Goal: Check status: Check status

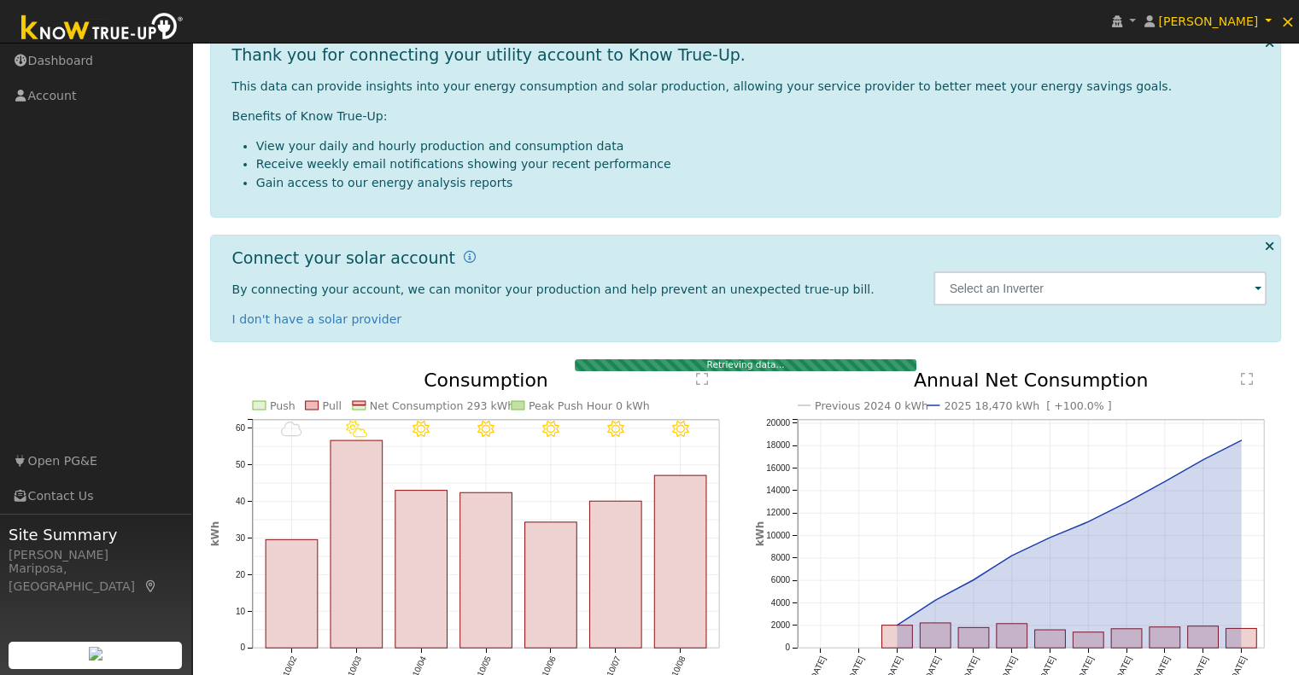
scroll to position [172, 0]
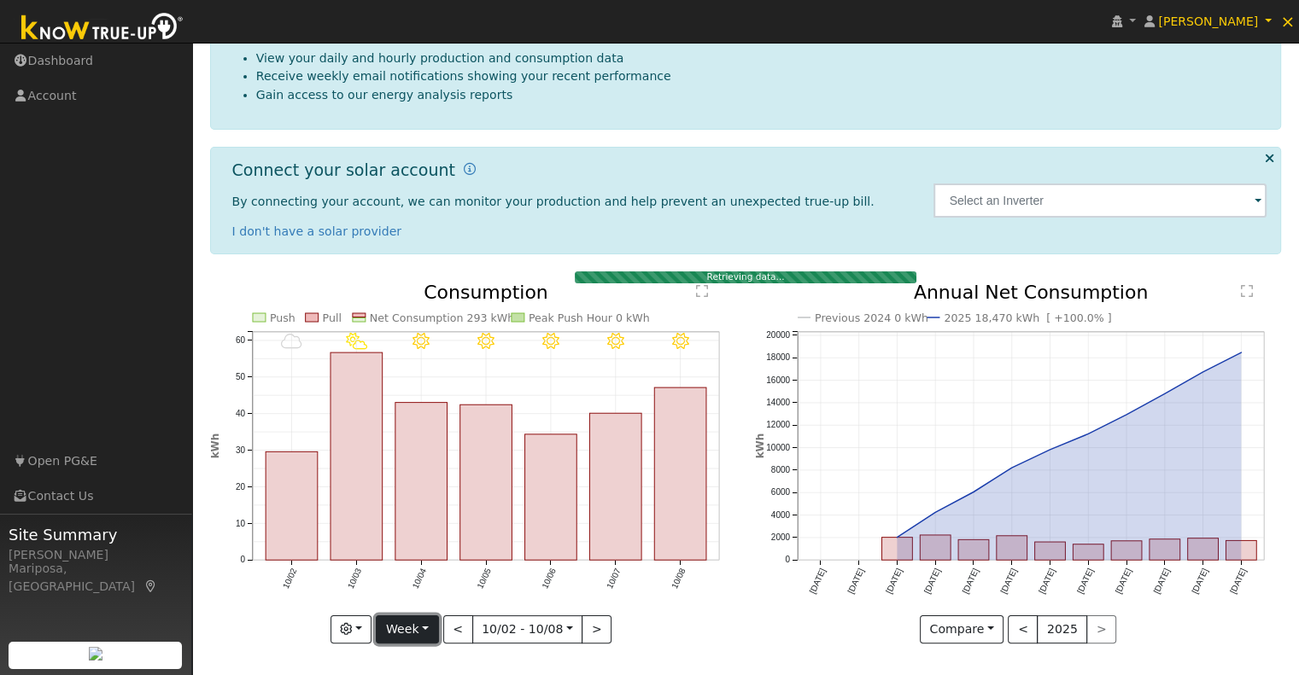
click at [417, 622] on button "Week" at bounding box center [407, 630] width 62 height 29
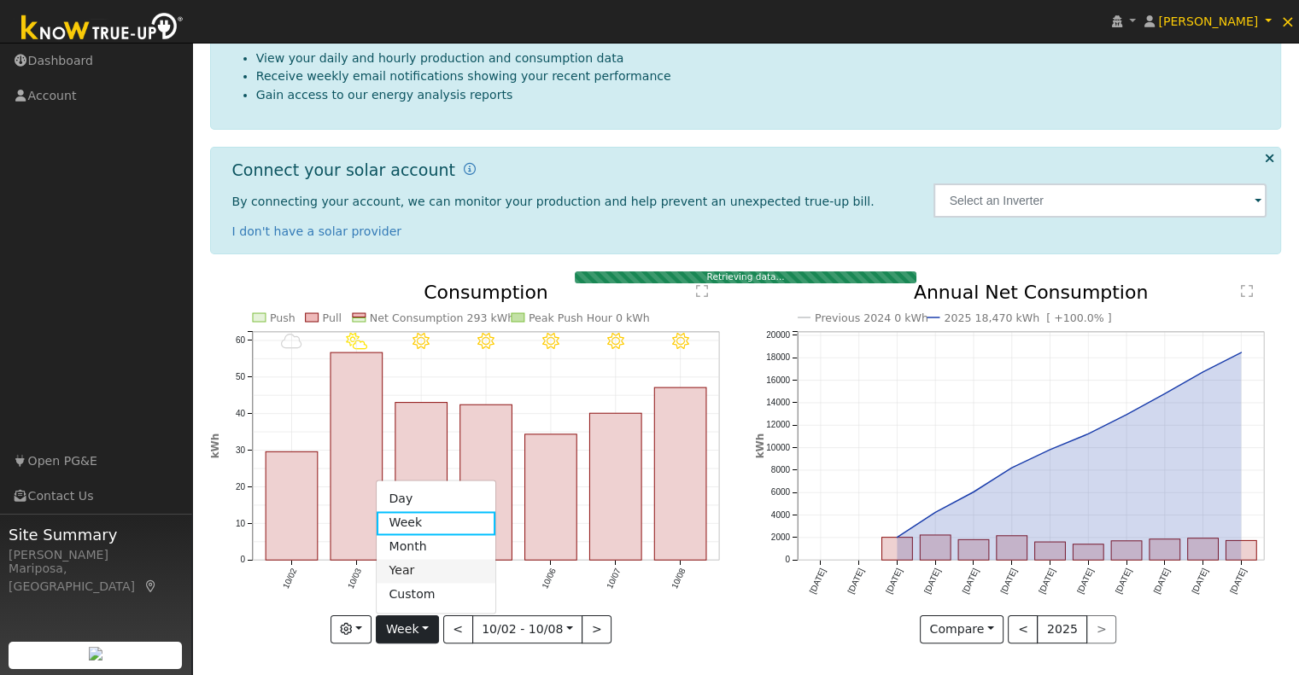
click at [423, 571] on link "Year" at bounding box center [436, 571] width 119 height 24
type input "[DATE]"
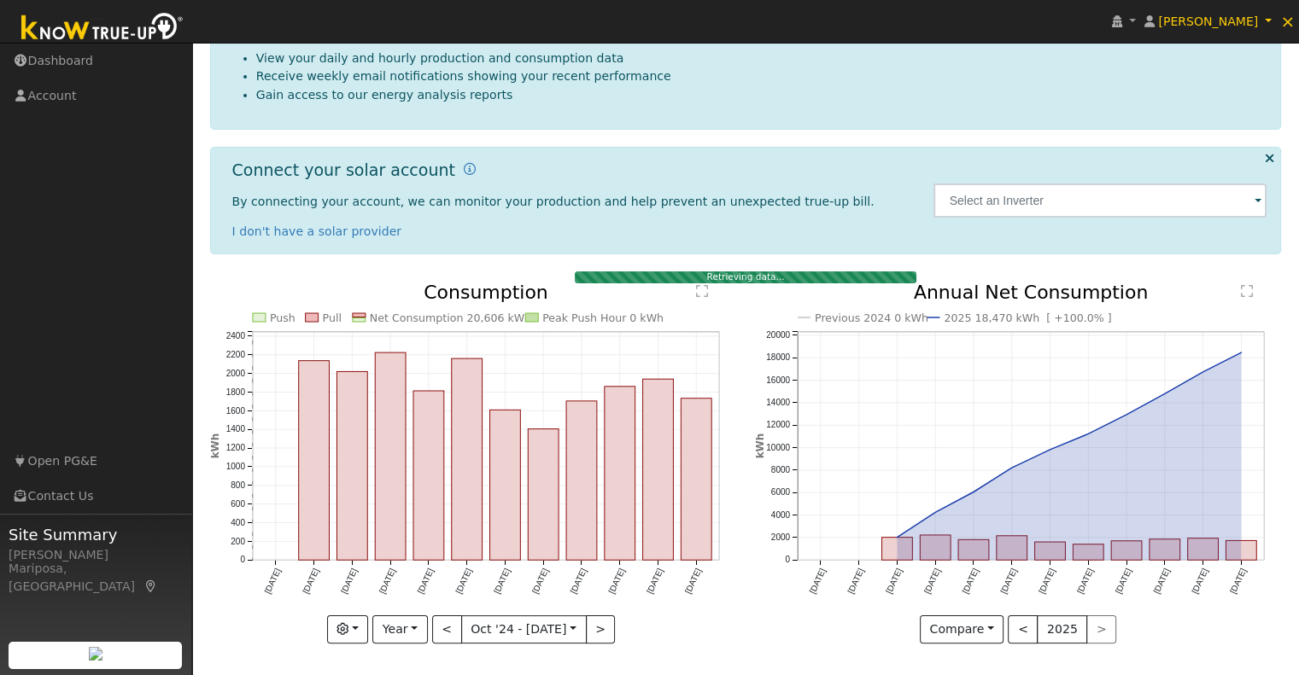
scroll to position [161, 0]
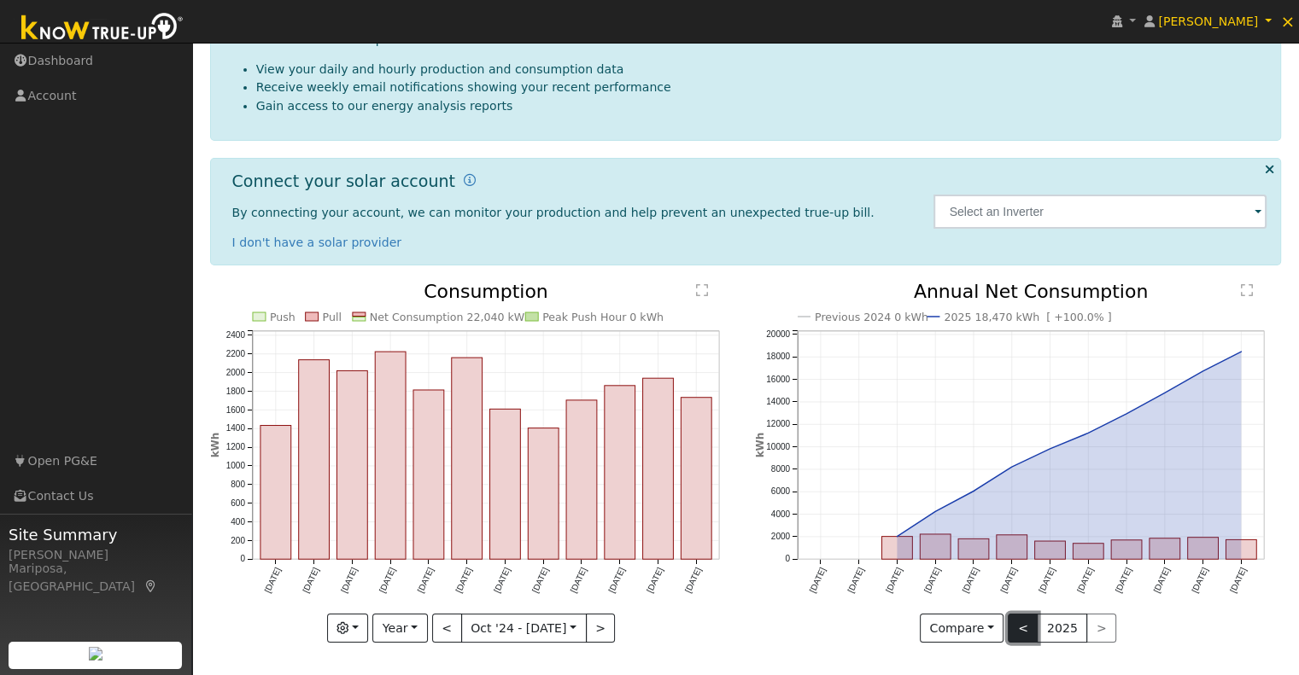
click at [1013, 625] on button "<" at bounding box center [1023, 628] width 30 height 29
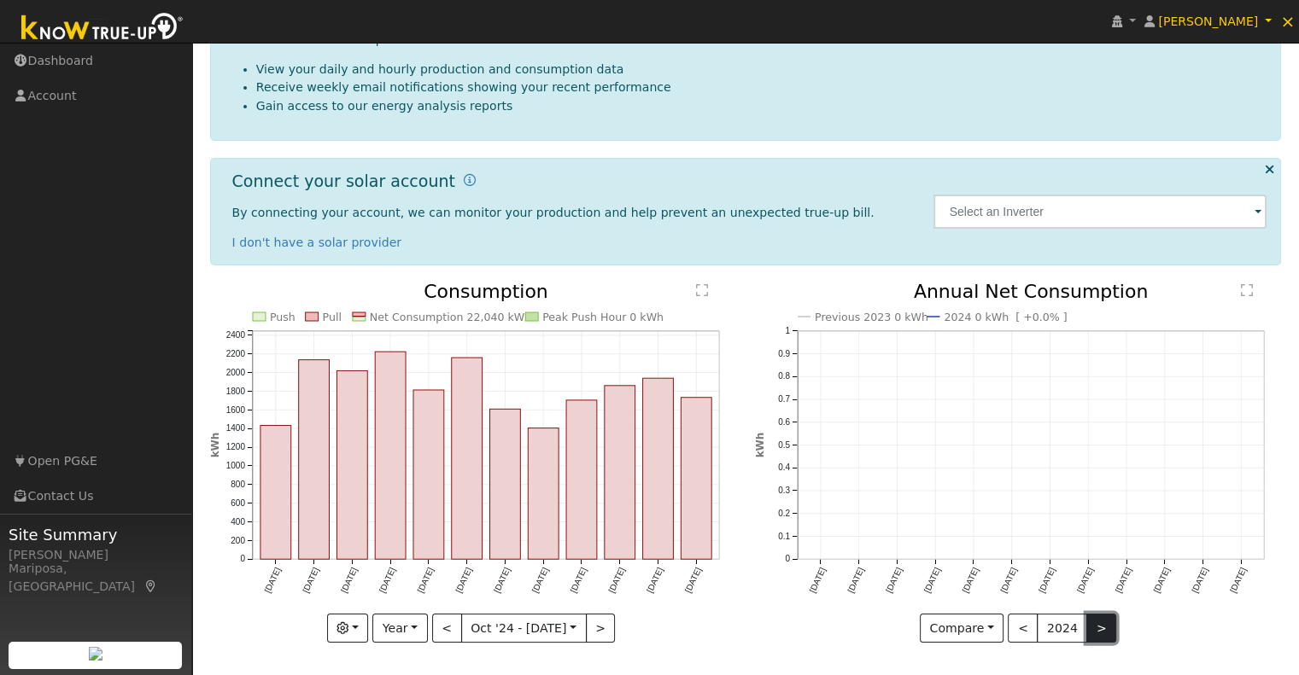
click at [1090, 628] on button ">" at bounding box center [1101, 628] width 30 height 29
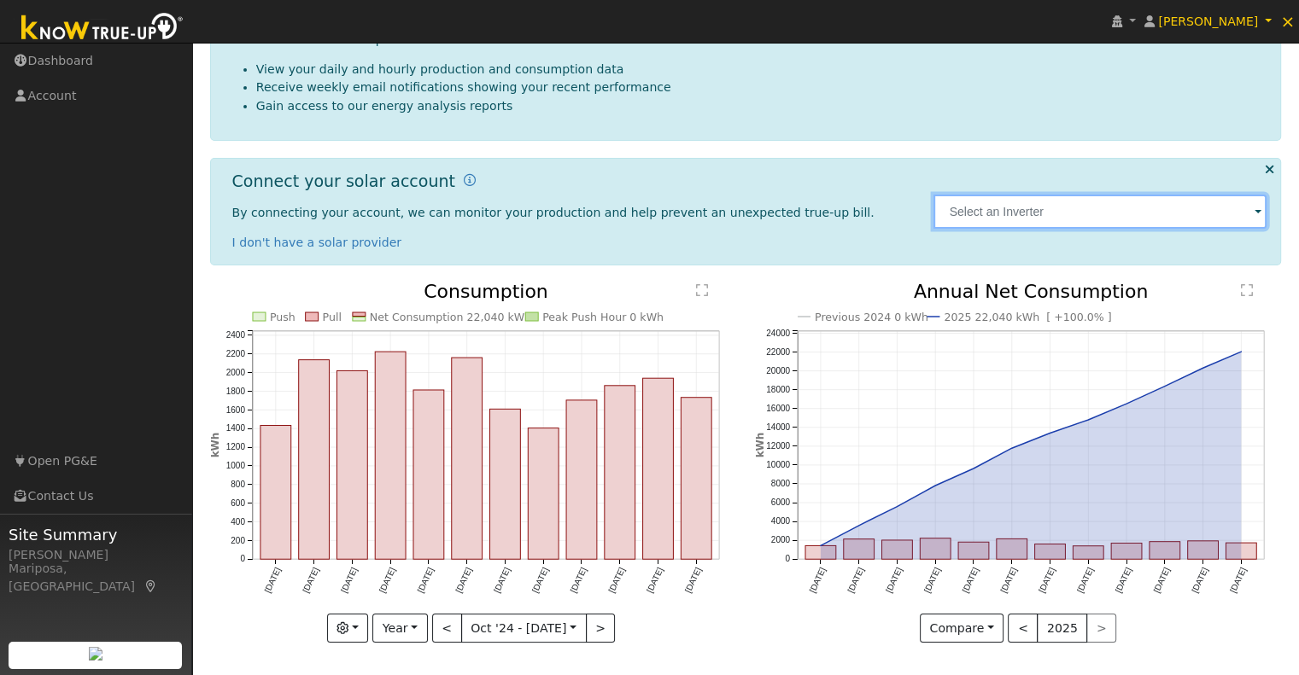
click at [1241, 212] on input "text" at bounding box center [1099, 212] width 333 height 34
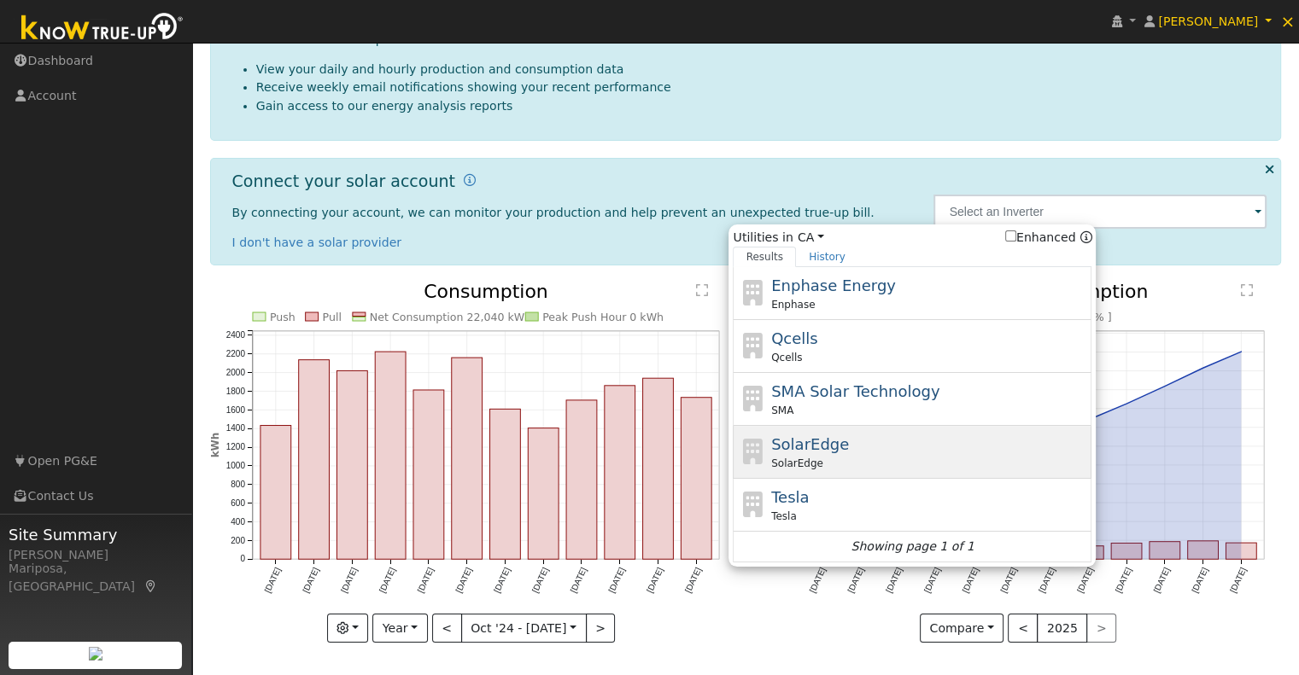
click at [816, 447] on span "SolarEdge" at bounding box center [810, 444] width 78 height 18
type input "SolarEdge"
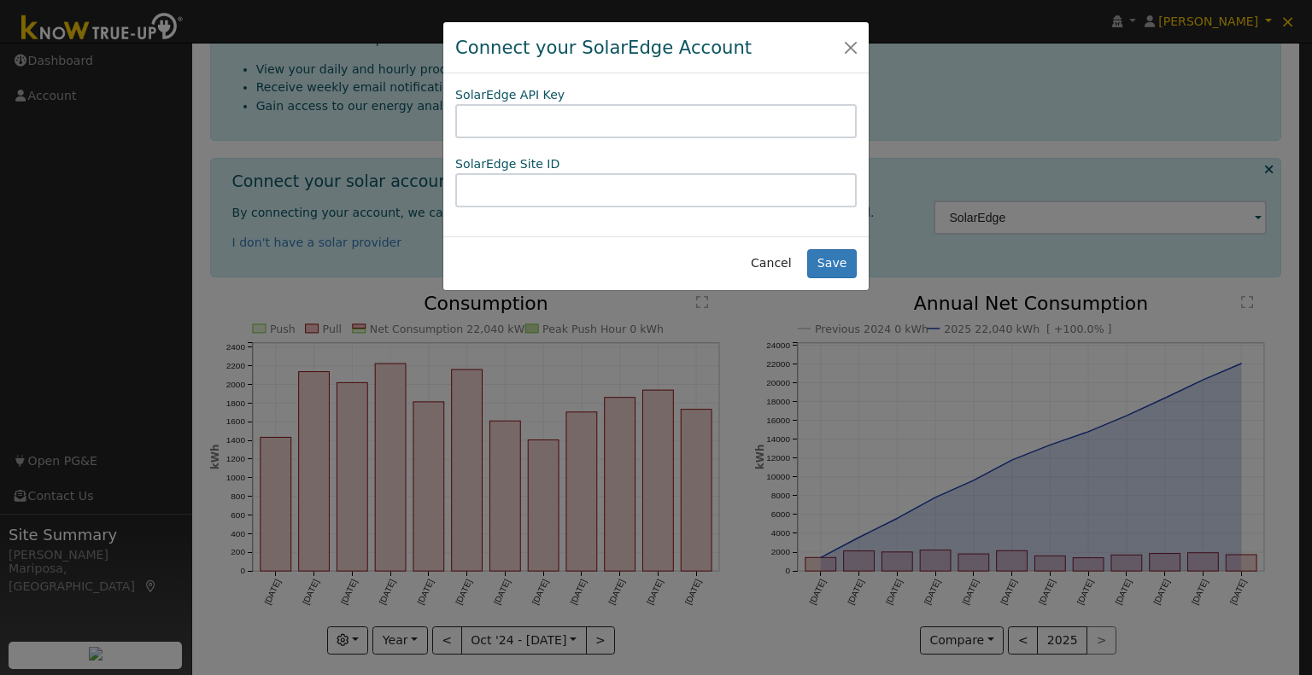
click at [519, 121] on input "text" at bounding box center [655, 121] width 401 height 34
click at [850, 43] on button "Close" at bounding box center [850, 47] width 24 height 24
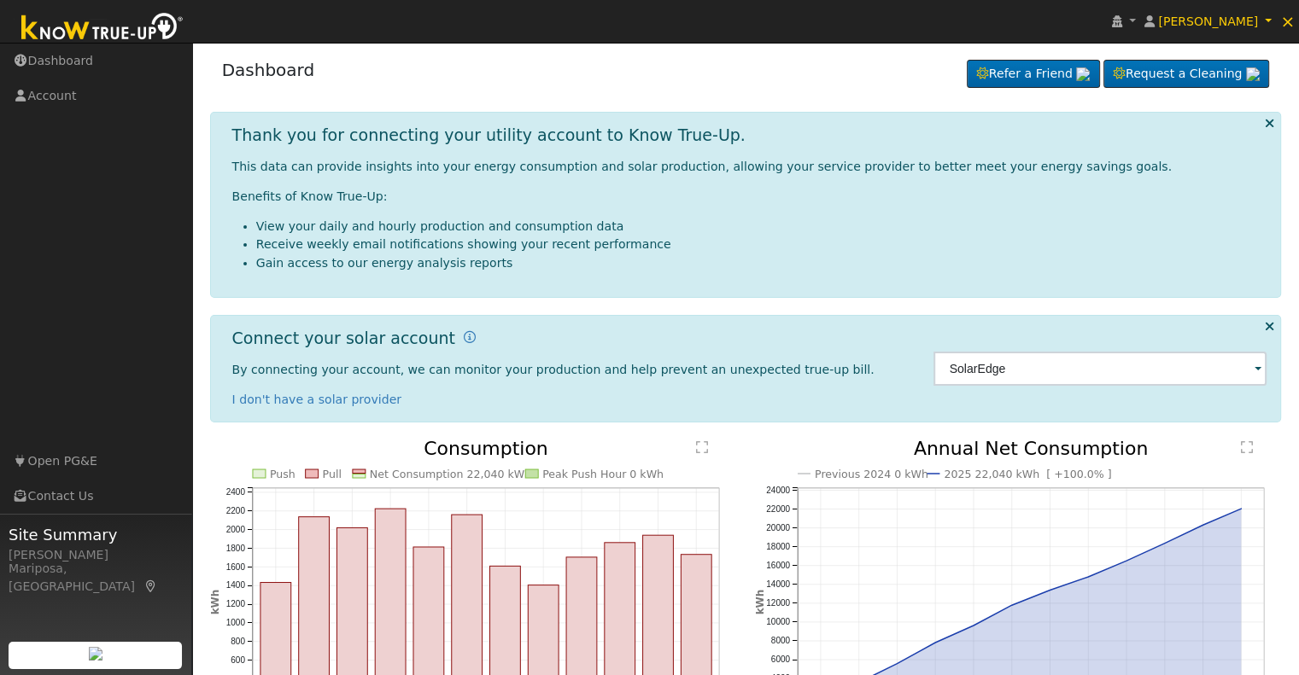
scroll to position [0, 0]
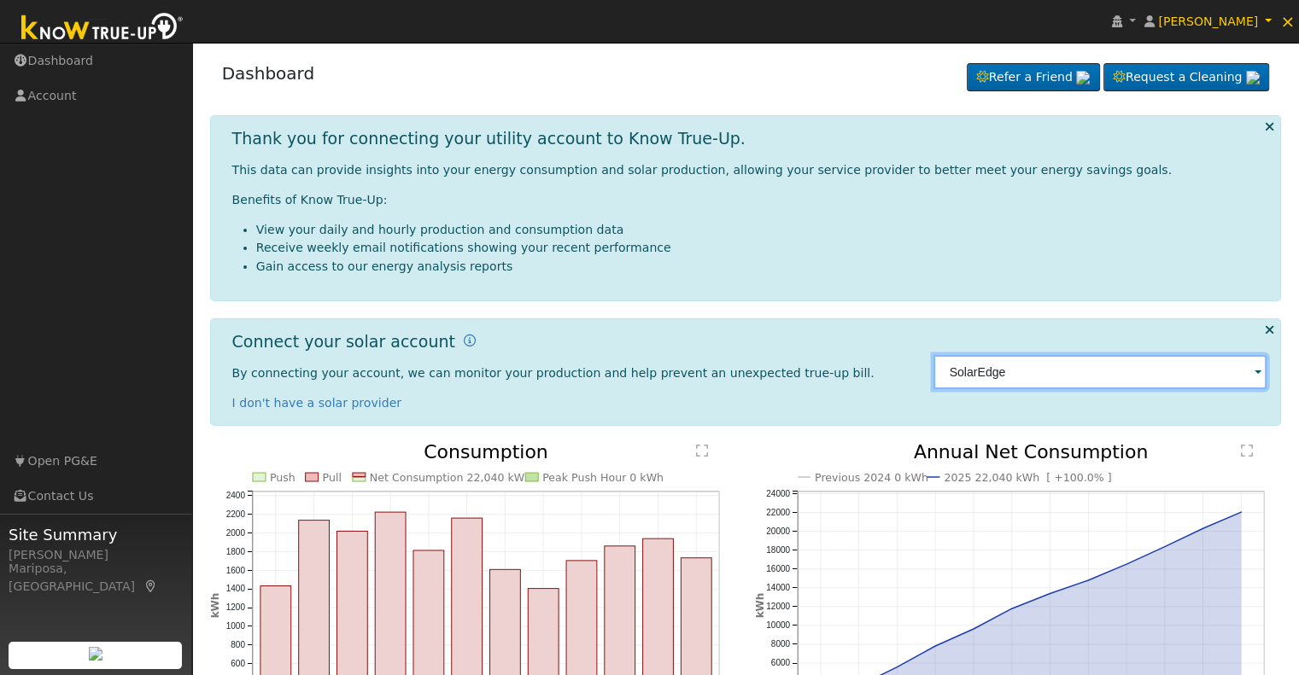
click at [1178, 361] on input "SolarEdge" at bounding box center [1099, 372] width 333 height 34
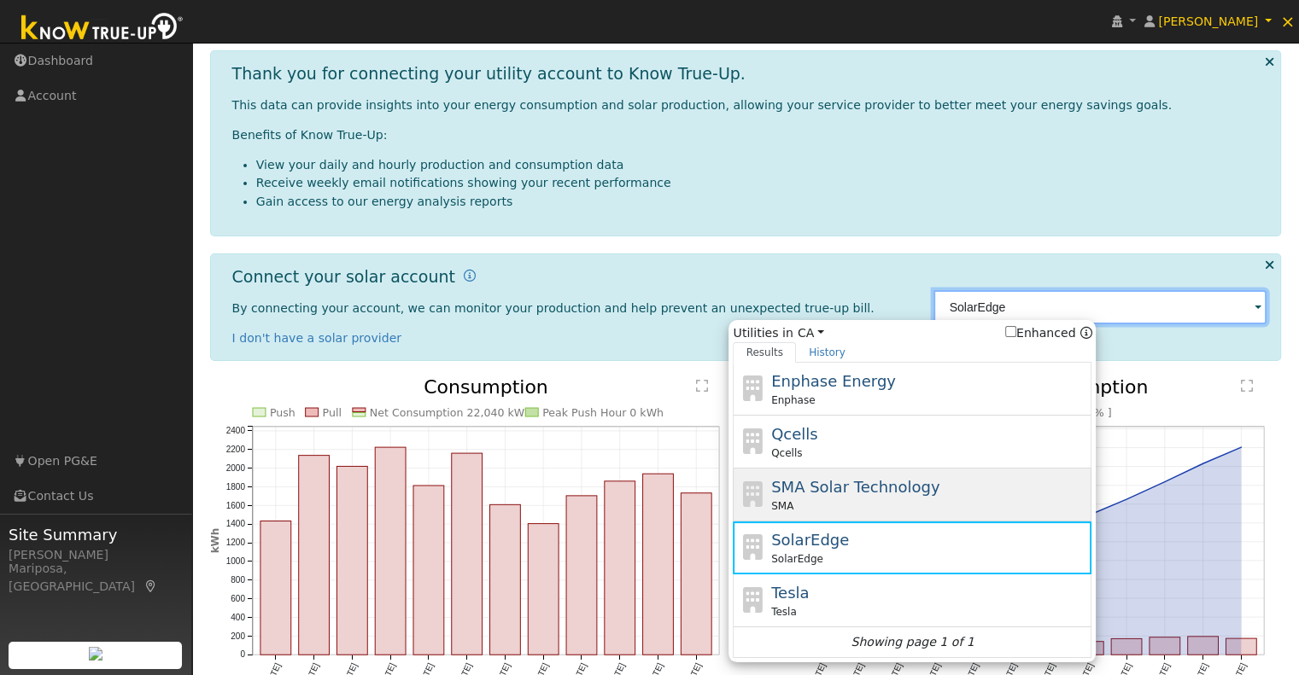
scroll to position [114, 0]
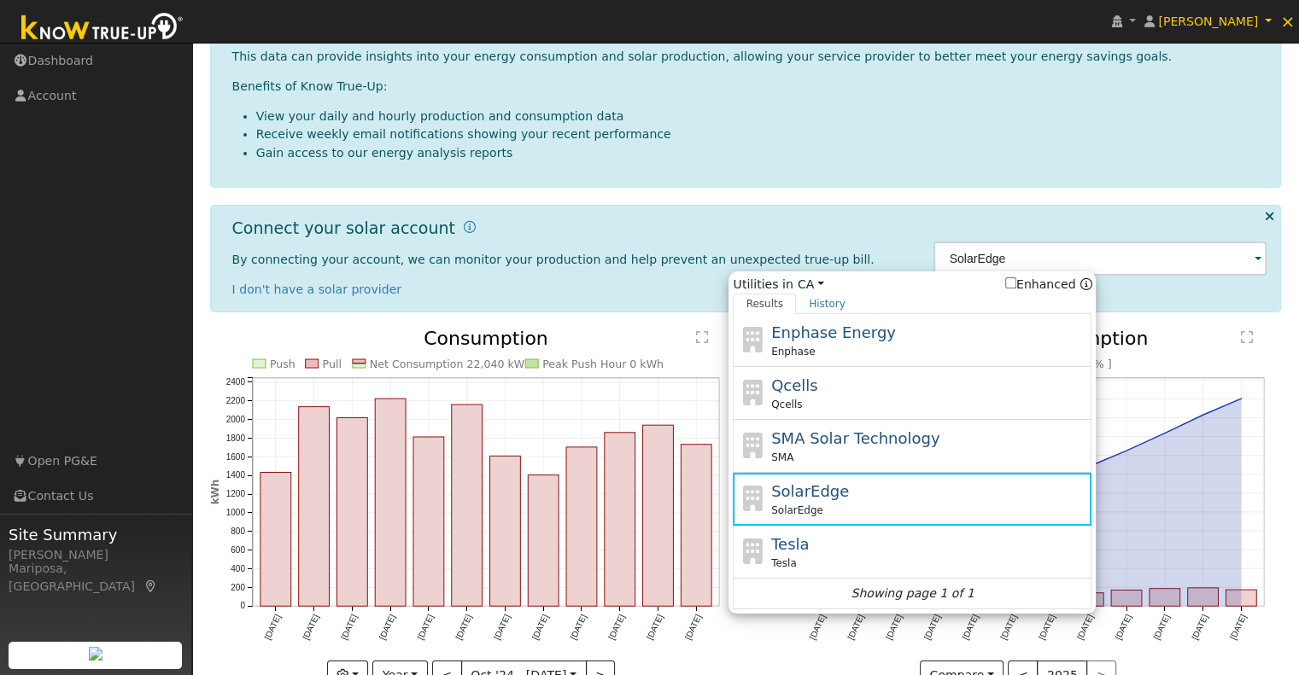
click at [909, 201] on div "Thank you for connecting your utility account to Know True-Up. This data can pr…" at bounding box center [746, 359] width 1072 height 714
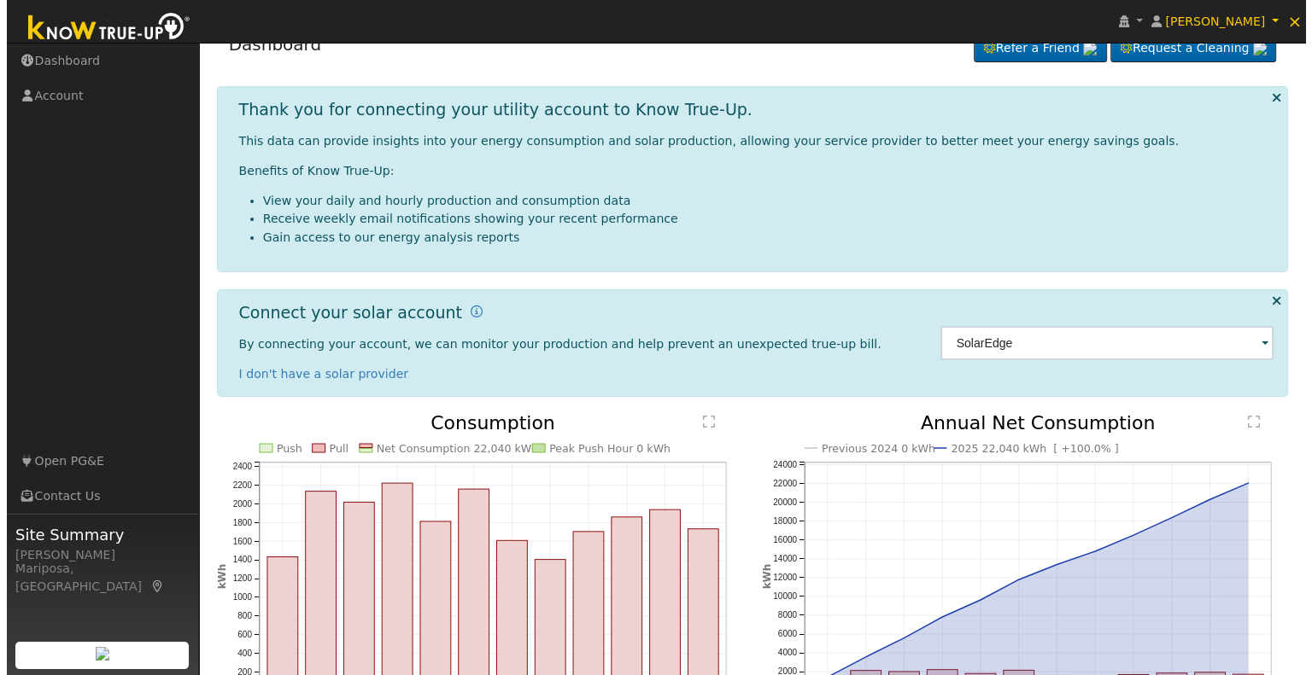
scroll to position [0, 0]
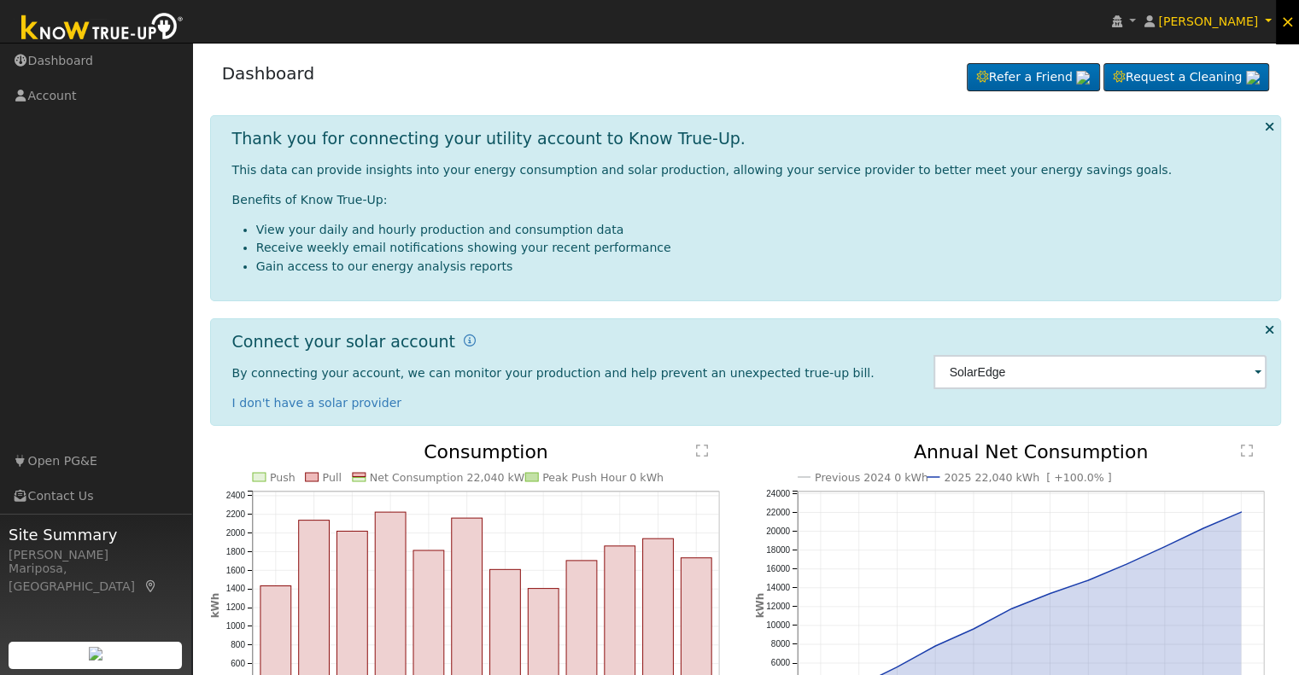
click at [1285, 24] on span "×" at bounding box center [1287, 21] width 15 height 20
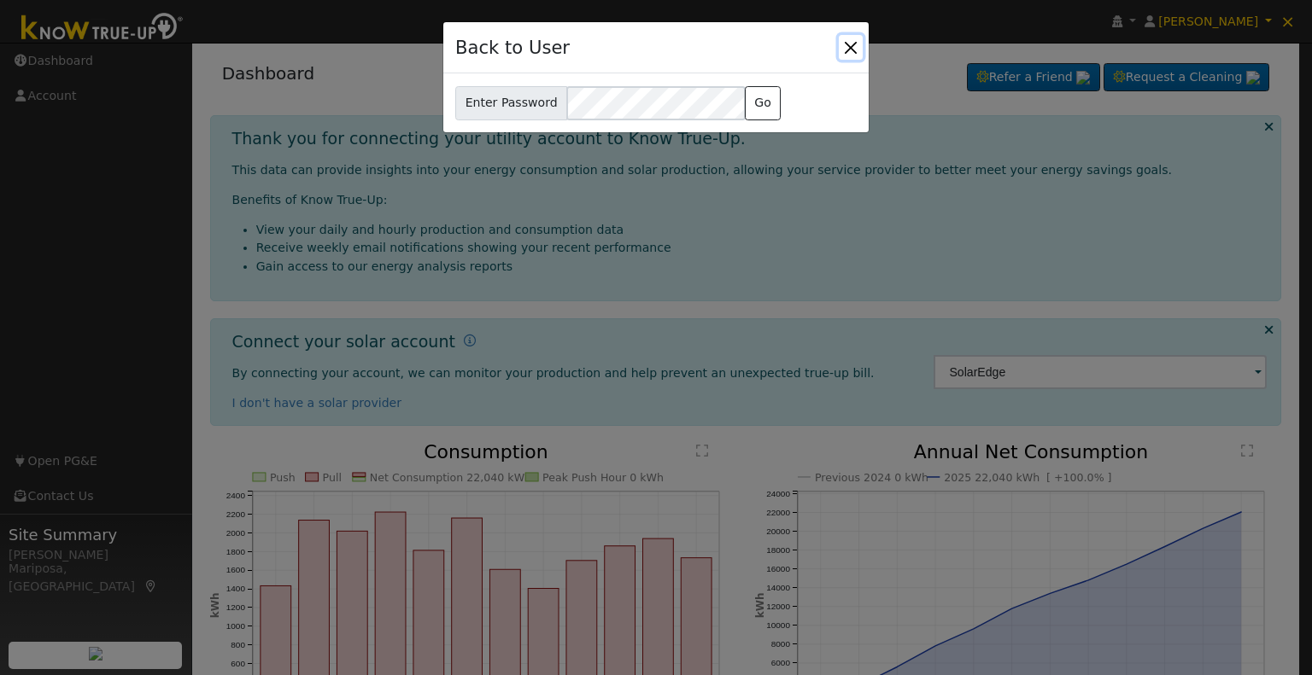
click at [857, 44] on button "Close" at bounding box center [850, 47] width 24 height 24
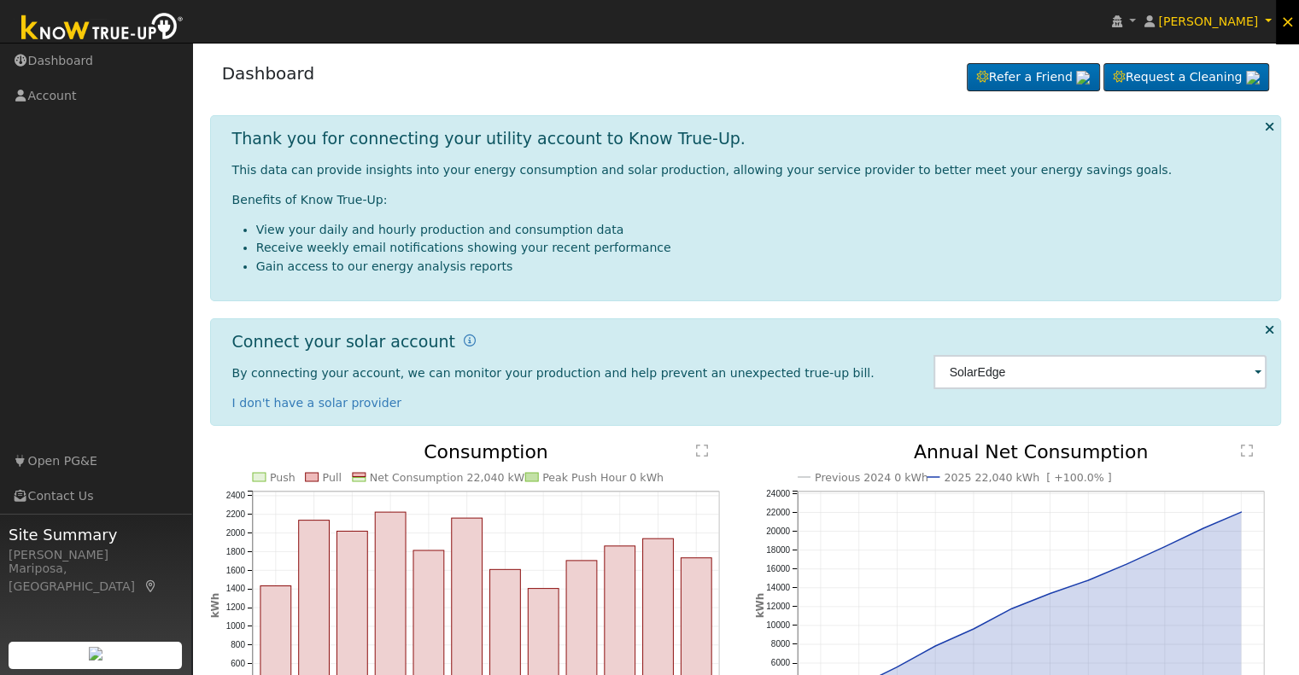
click at [1290, 24] on span "×" at bounding box center [1287, 21] width 15 height 20
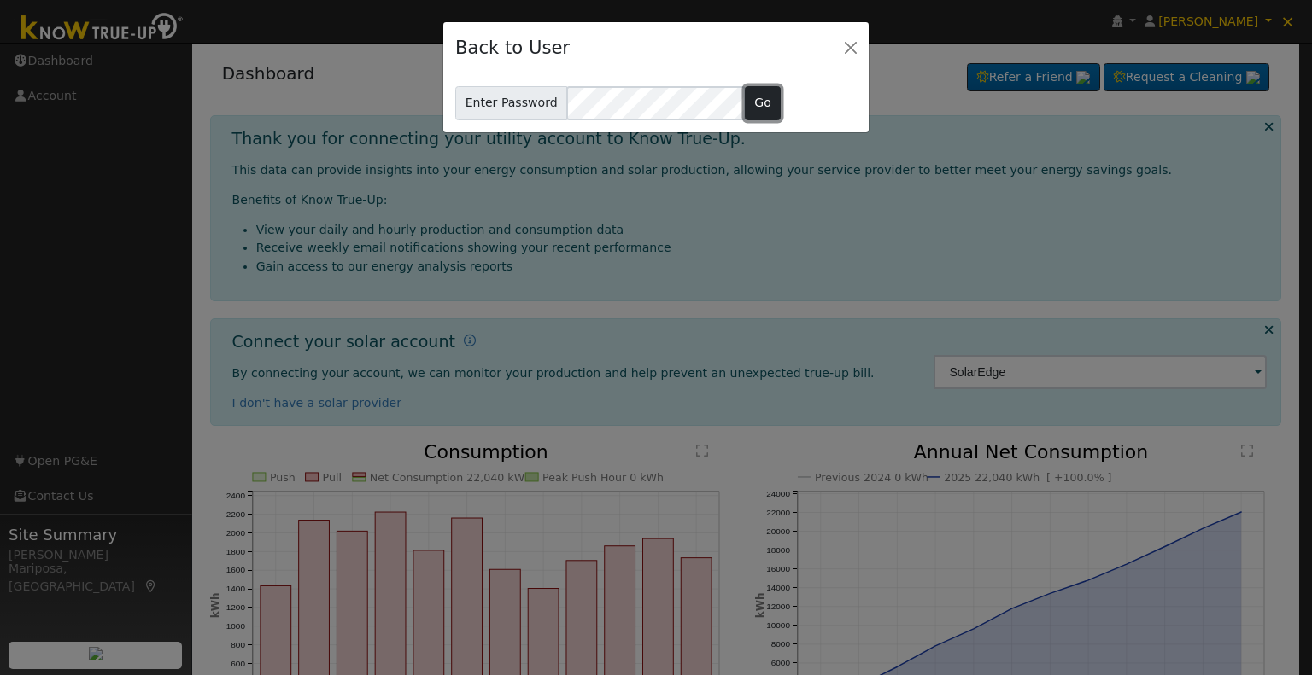
click at [745, 102] on button "Go" at bounding box center [763, 103] width 37 height 34
